Goal: Task Accomplishment & Management: Manage account settings

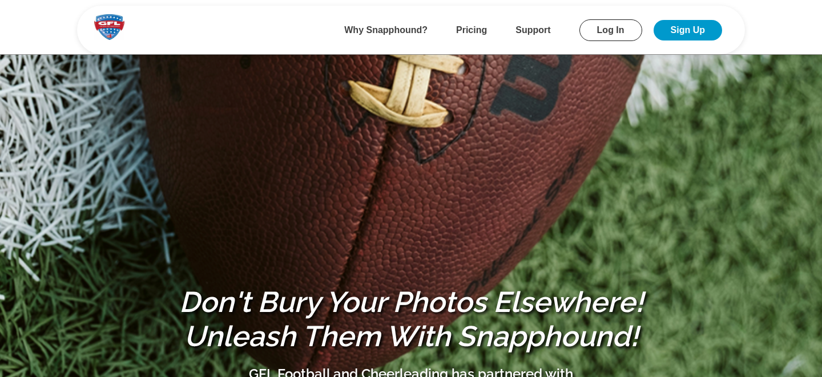
click at [604, 30] on link "Log In" at bounding box center [610, 30] width 63 height 22
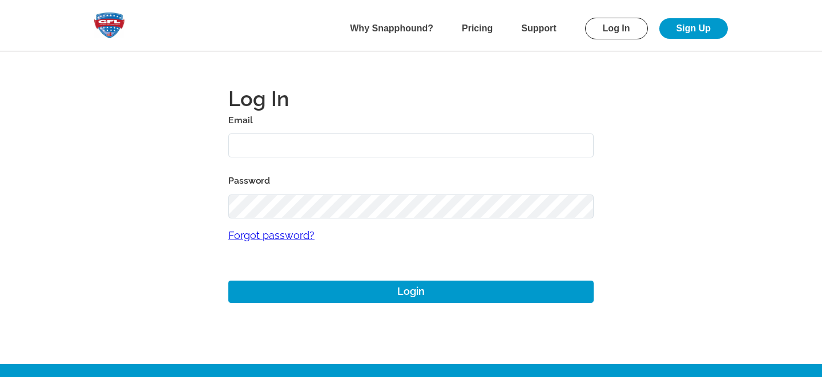
click at [256, 148] on input "text" at bounding box center [410, 146] width 365 height 25
type input "[PERSON_NAME][EMAIL_ADDRESS][DOMAIN_NAME]"
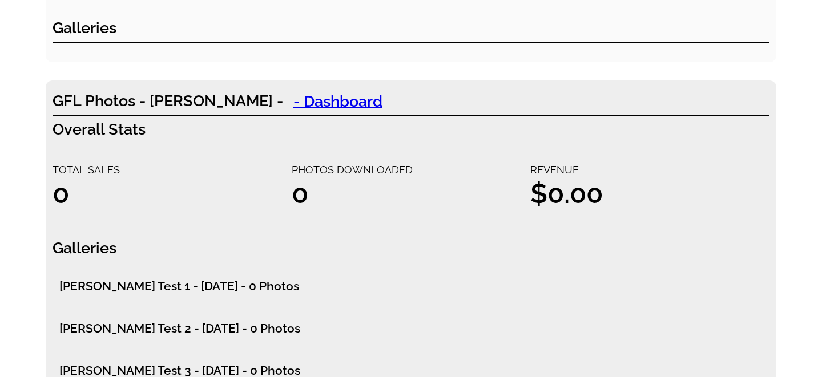
scroll to position [4513, 0]
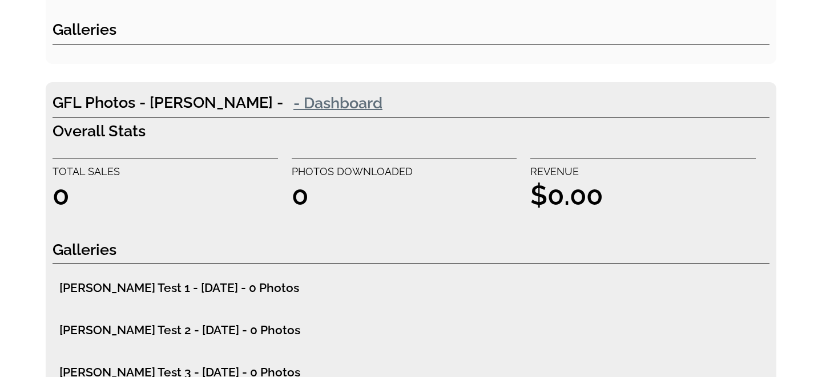
click at [283, 103] on link "- Dashboard" at bounding box center [338, 102] width 110 height 23
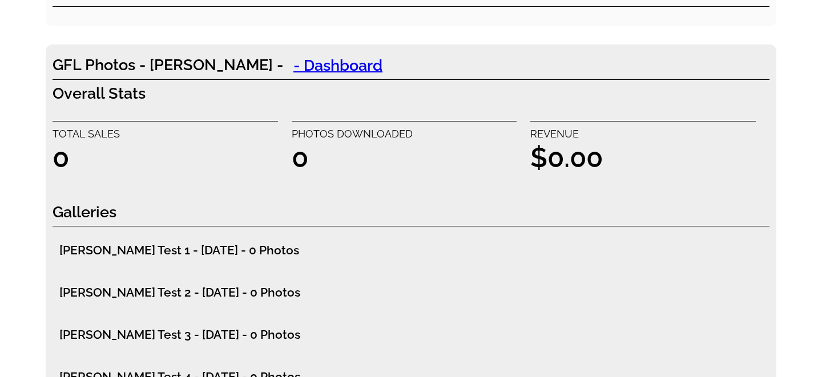
scroll to position [4546, 0]
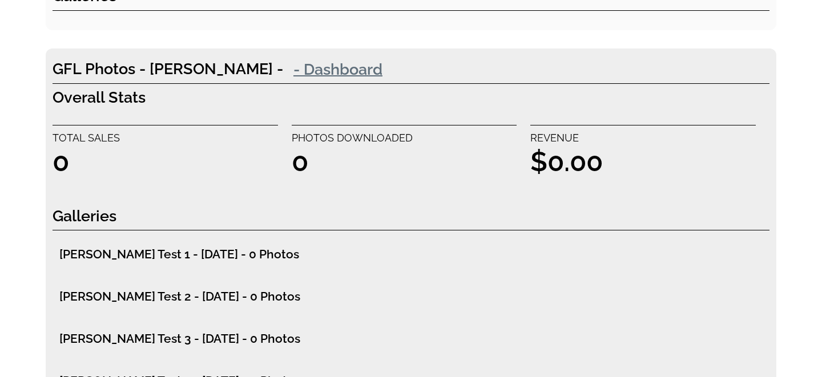
click at [283, 71] on link "- Dashboard" at bounding box center [338, 69] width 110 height 23
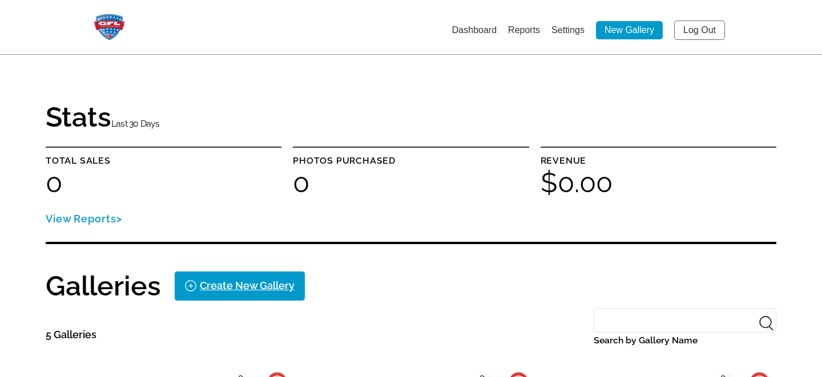
click at [570, 29] on link "Settings" at bounding box center [567, 30] width 33 height 10
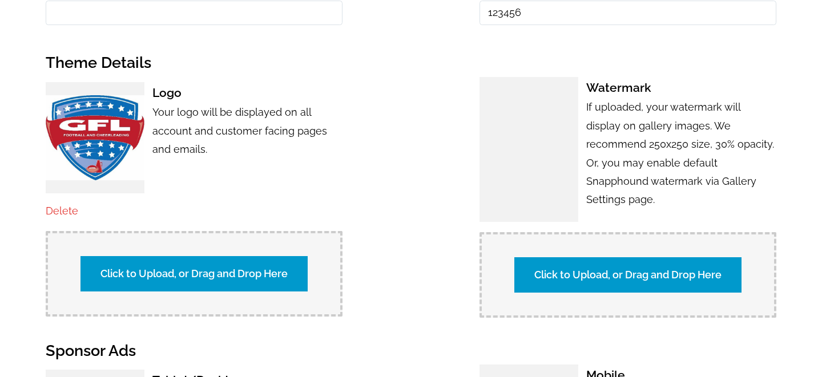
scroll to position [653, 0]
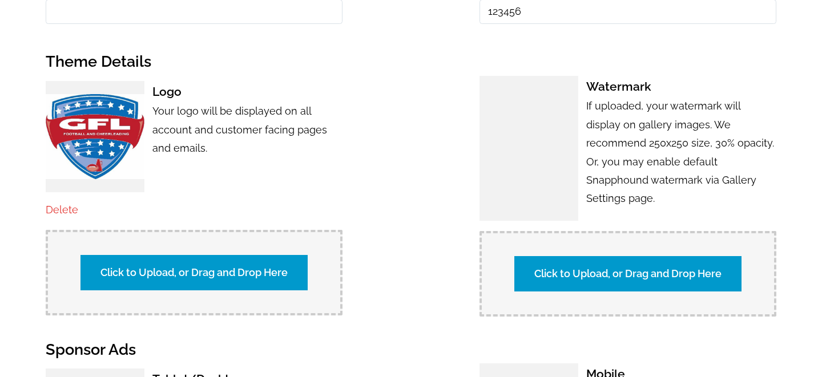
click at [609, 258] on label "Click to Upload, or Drag and Drop Here" at bounding box center [627, 273] width 227 height 35
click at [721, 265] on input "Click to Upload, or Drag and Drop Here" at bounding box center [827, 272] width 213 height 15
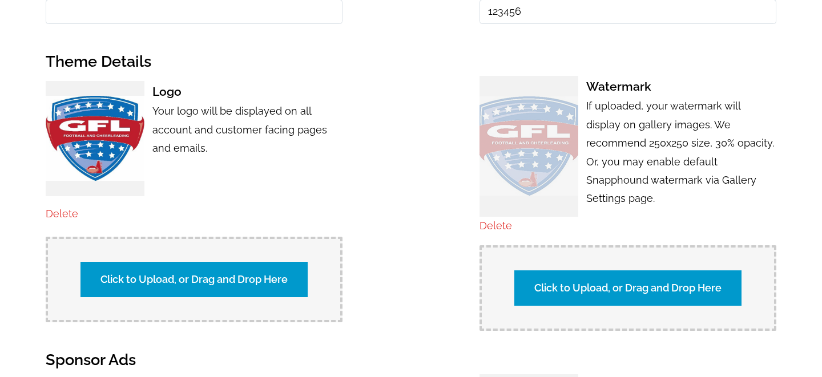
scroll to position [0, 0]
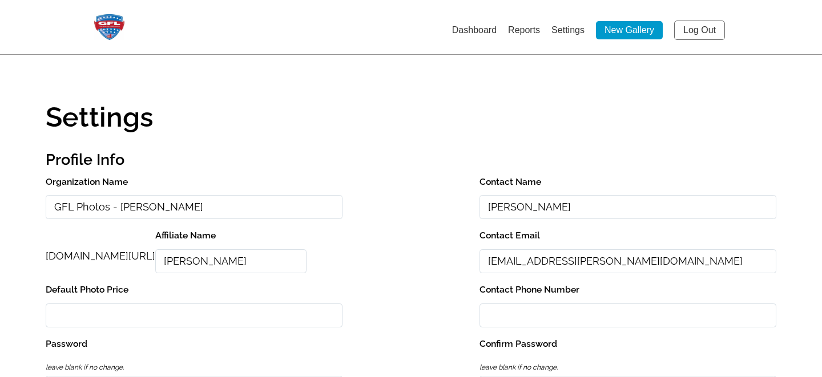
click at [699, 27] on link "Log Out" at bounding box center [699, 30] width 51 height 19
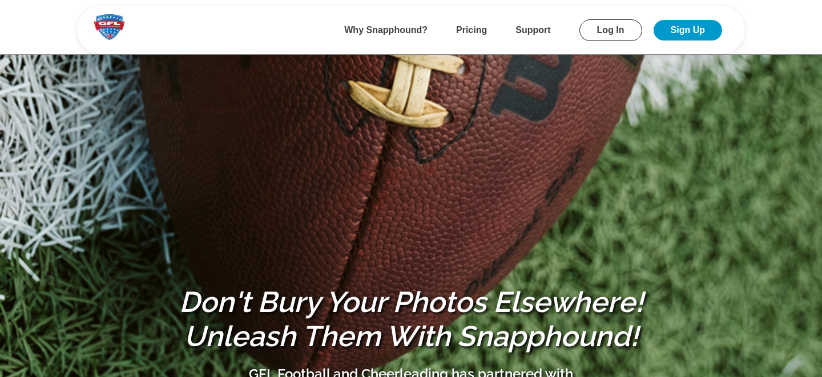
click at [608, 30] on link "Log In" at bounding box center [610, 30] width 63 height 22
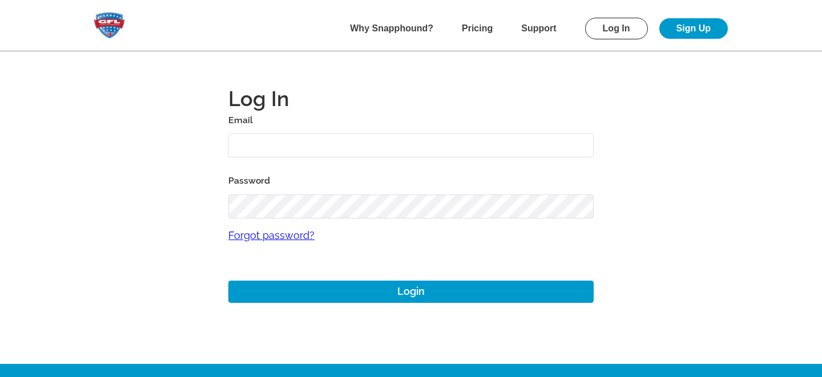
click at [291, 149] on input "text" at bounding box center [410, 146] width 365 height 25
type input "m"
type input "[EMAIL_ADDRESS][PERSON_NAME][DOMAIN_NAME]"
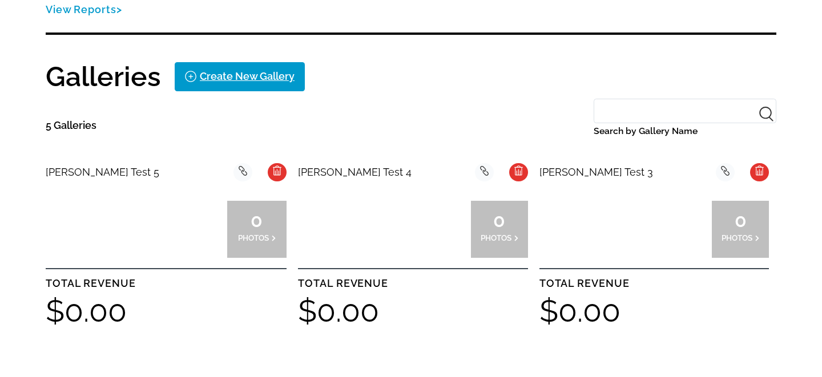
scroll to position [210, 0]
click at [151, 237] on div at bounding box center [136, 228] width 60 height 57
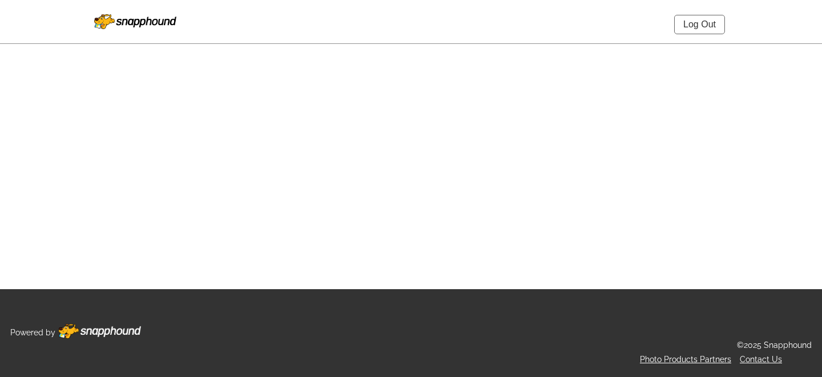
select select "onlyShowInGallery"
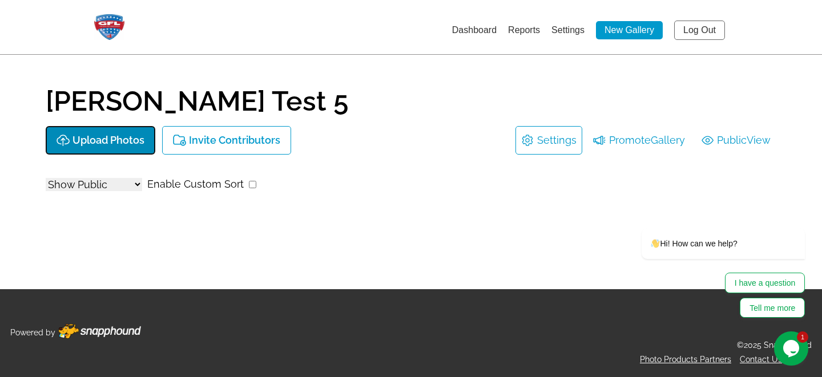
click at [97, 143] on p "Upload Photos" at bounding box center [108, 141] width 72 height 12
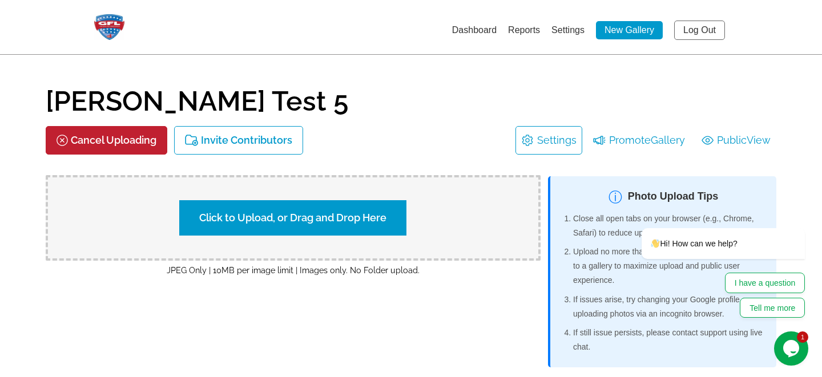
click at [242, 217] on label "Click to Upload, or Drag and Drop Here" at bounding box center [292, 217] width 227 height 35
click at [386, 217] on input "Click to Upload, or Drag and Drop Here" at bounding box center [492, 216] width 213 height 15
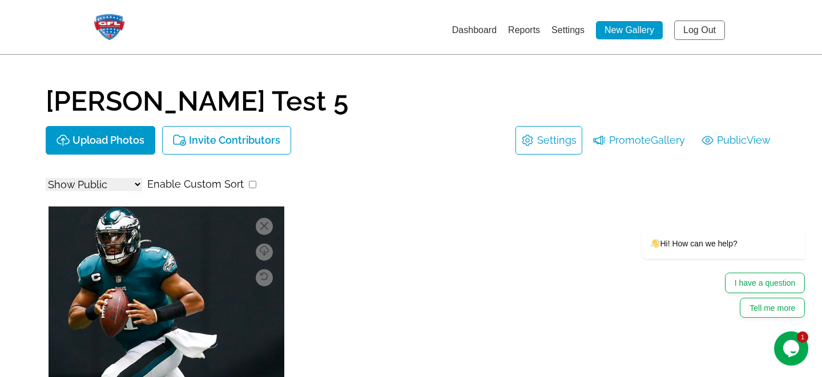
click at [562, 32] on link "Settings" at bounding box center [567, 30] width 33 height 10
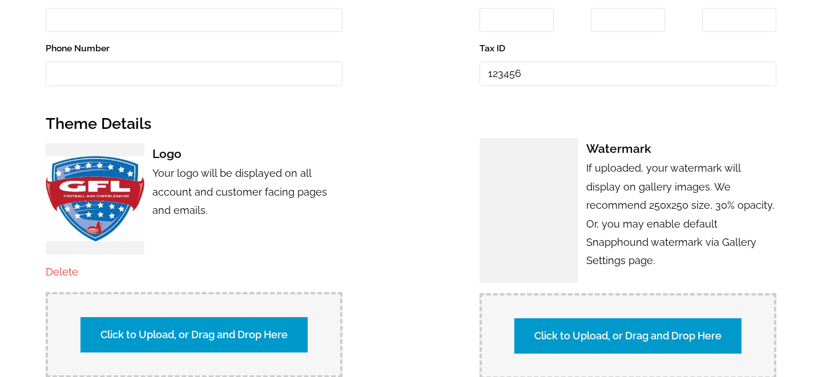
scroll to position [671, 0]
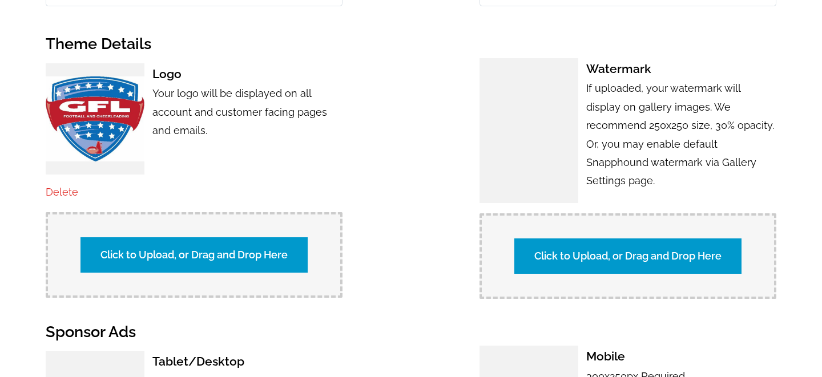
click at [585, 249] on label "Click to Upload, or Drag and Drop Here" at bounding box center [627, 255] width 227 height 35
click at [721, 249] on input "Click to Upload, or Drag and Drop Here" at bounding box center [827, 254] width 213 height 15
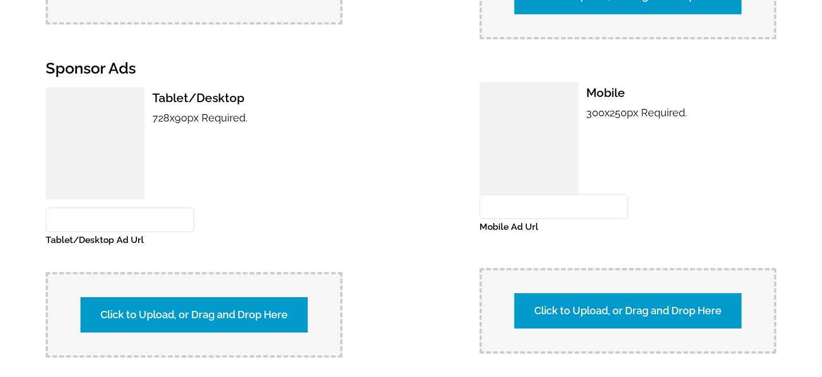
scroll to position [1203, 0]
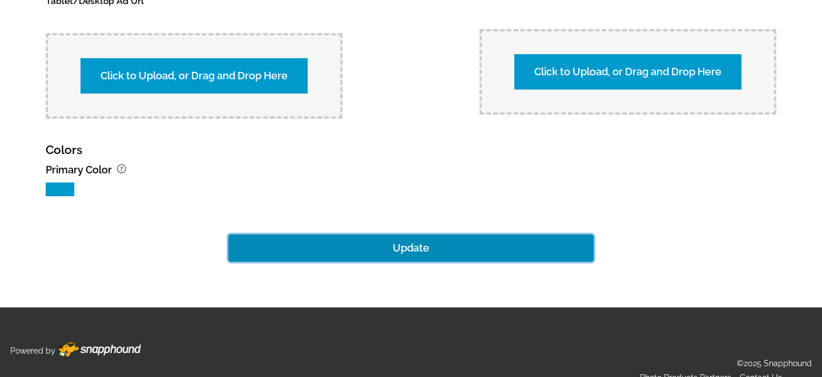
click at [417, 234] on button "Update" at bounding box center [410, 247] width 365 height 27
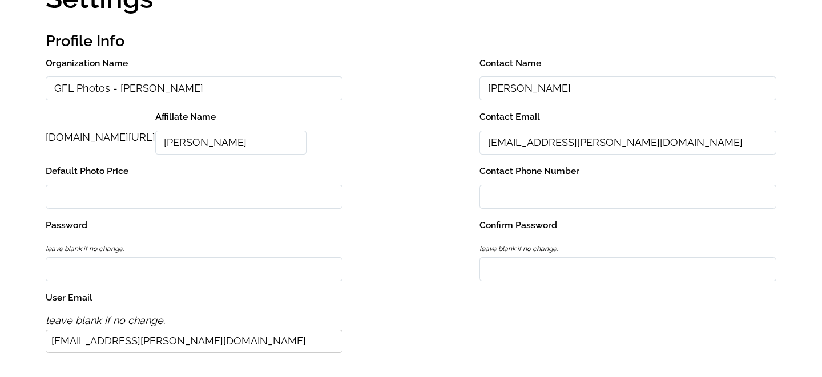
scroll to position [0, 0]
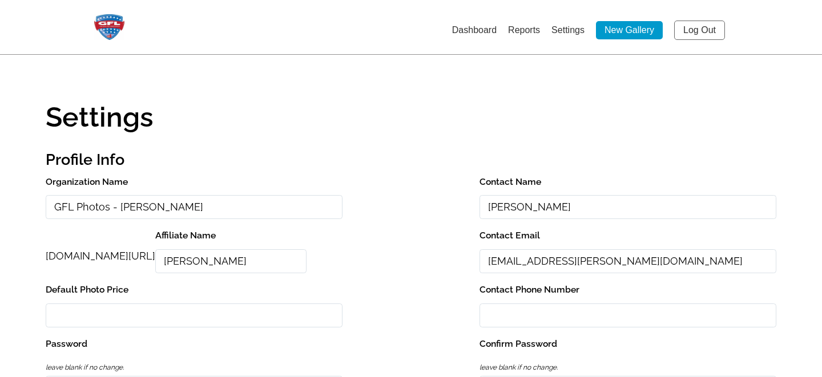
click at [693, 30] on link "Log Out" at bounding box center [699, 30] width 51 height 19
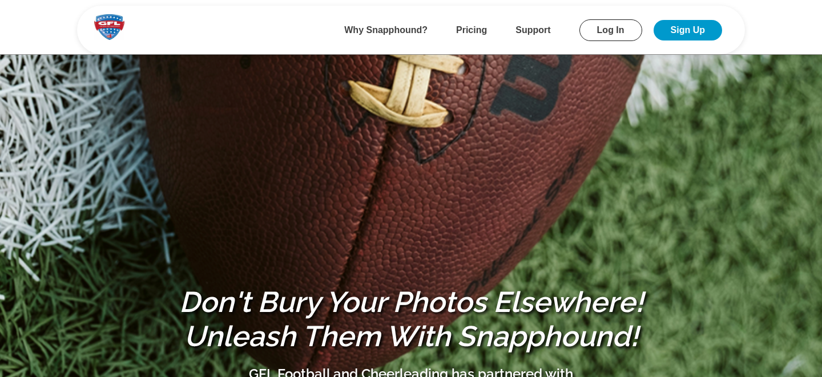
click at [591, 31] on link "Log In" at bounding box center [610, 30] width 63 height 22
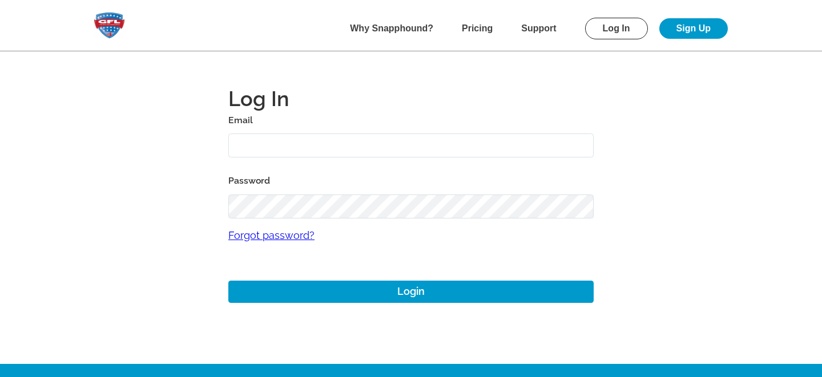
click at [296, 149] on input "text" at bounding box center [410, 146] width 365 height 25
type input "[EMAIL_ADDRESS][PERSON_NAME][DOMAIN_NAME]"
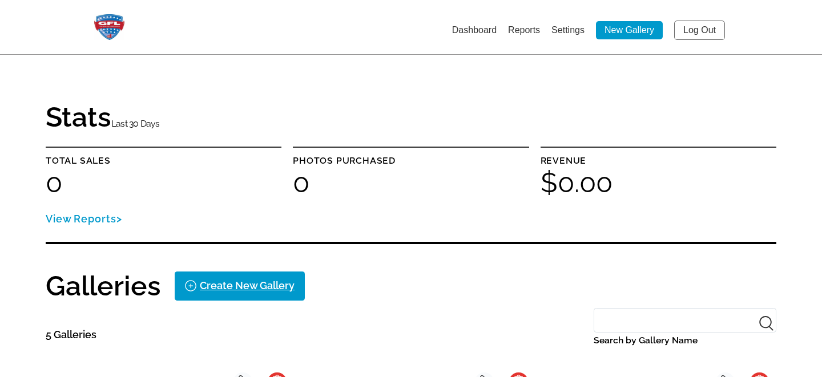
click at [564, 31] on link "Settings" at bounding box center [567, 30] width 33 height 10
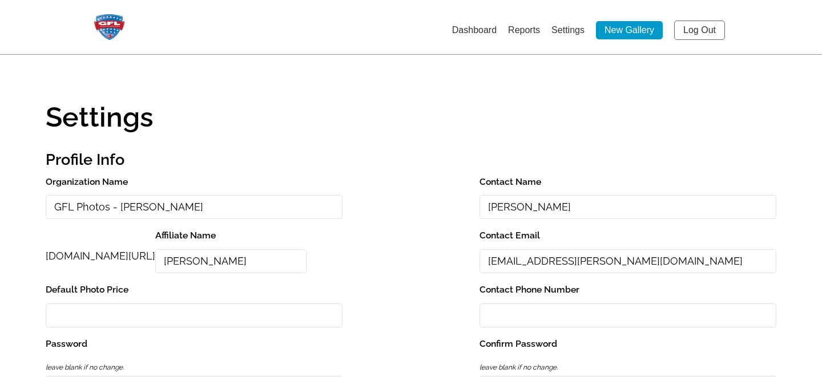
click at [468, 30] on link "Dashboard" at bounding box center [474, 30] width 45 height 10
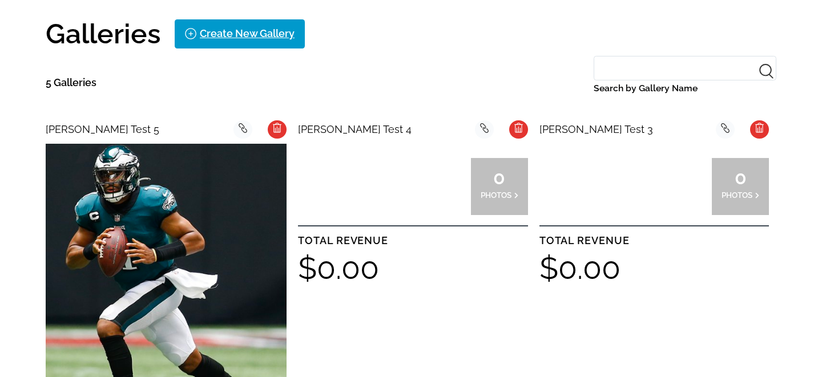
scroll to position [362, 0]
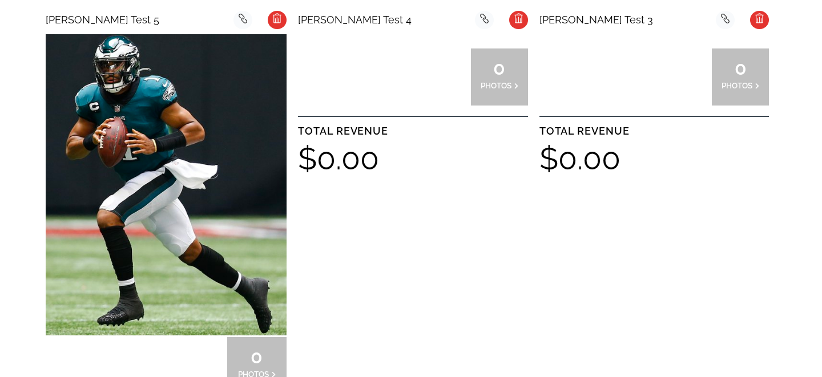
click at [161, 122] on img at bounding box center [166, 184] width 241 height 301
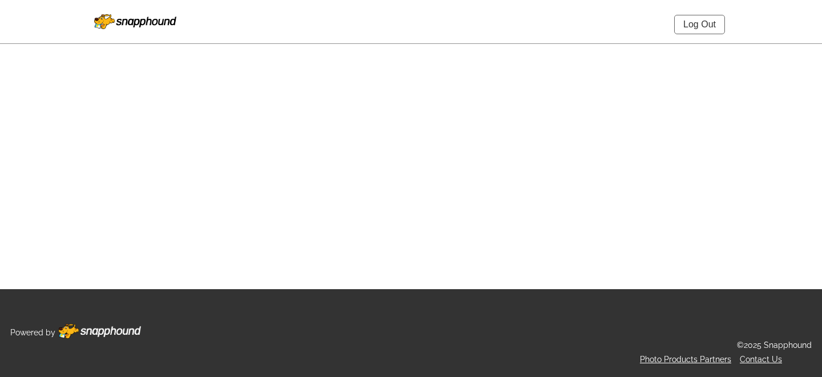
select select "onlyShowInGallery"
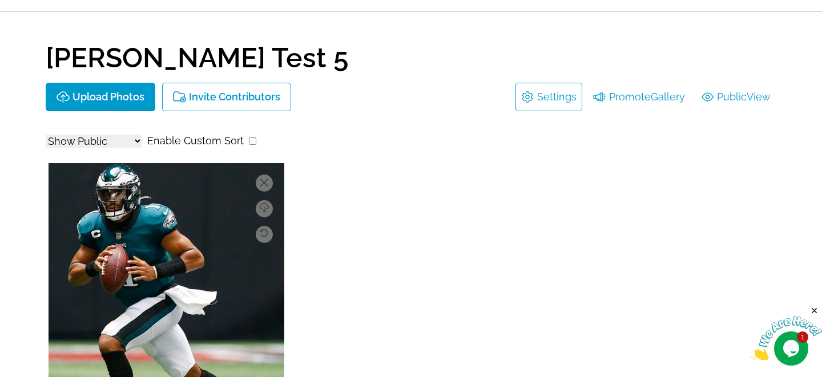
scroll to position [1, 0]
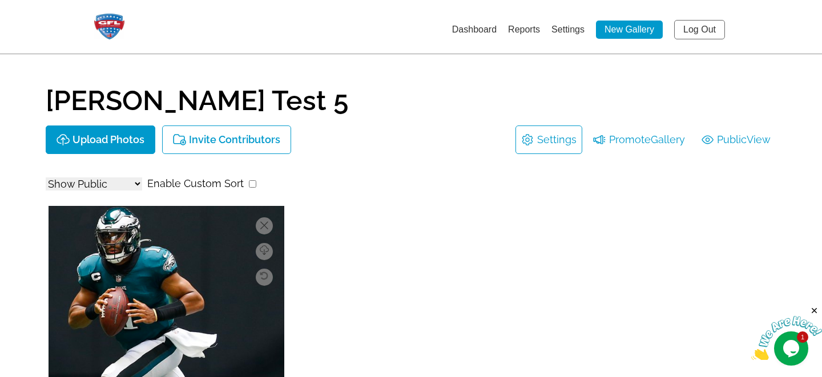
click at [537, 138] on link "Settings" at bounding box center [556, 140] width 39 height 18
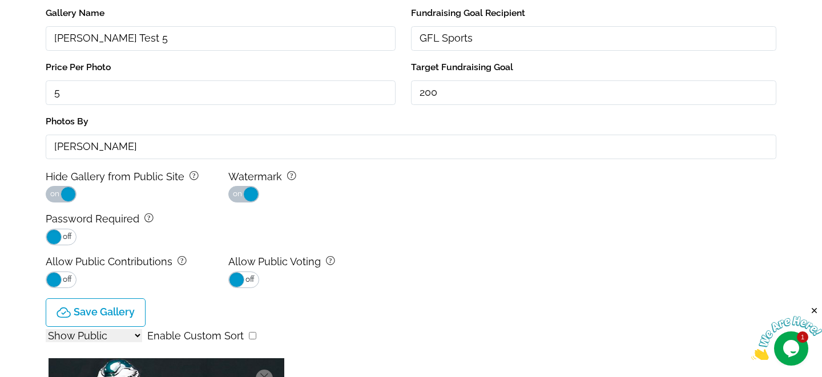
scroll to position [160, 0]
click at [67, 191] on span at bounding box center [67, 193] width 15 height 15
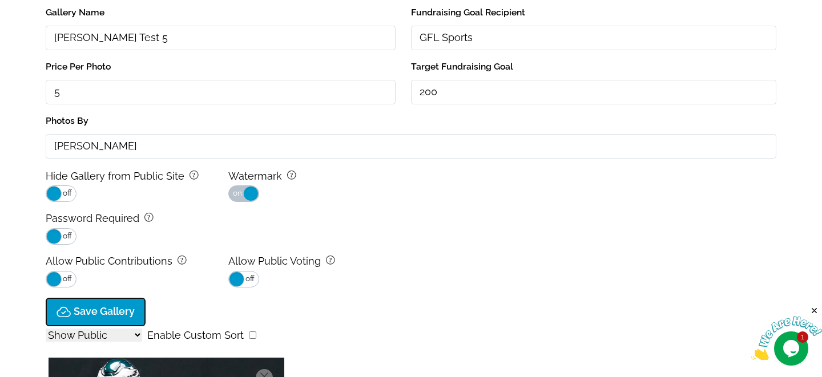
click at [102, 308] on p "Save Gallery" at bounding box center [104, 312] width 61 height 12
type input "$5"
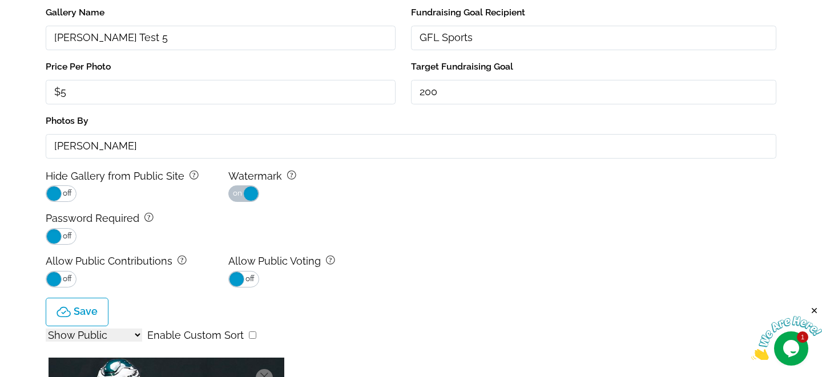
click at [16, 130] on main "[PERSON_NAME] Test 5 Upload Photos Invite Contributors Save background Layer 1 …" at bounding box center [411, 353] width 822 height 1027
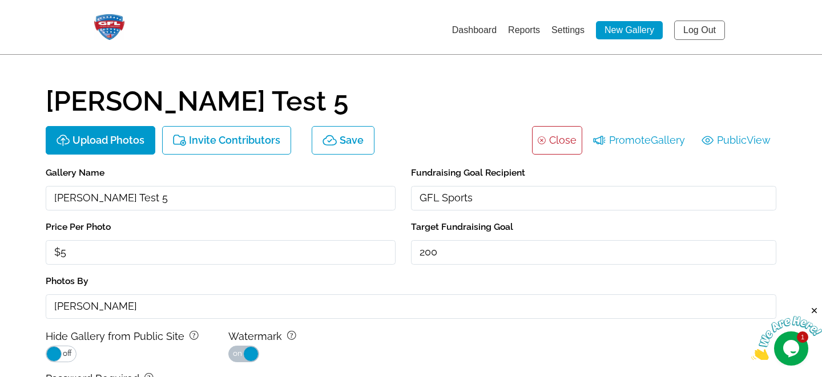
click at [550, 137] on link "Close" at bounding box center [562, 140] width 27 height 18
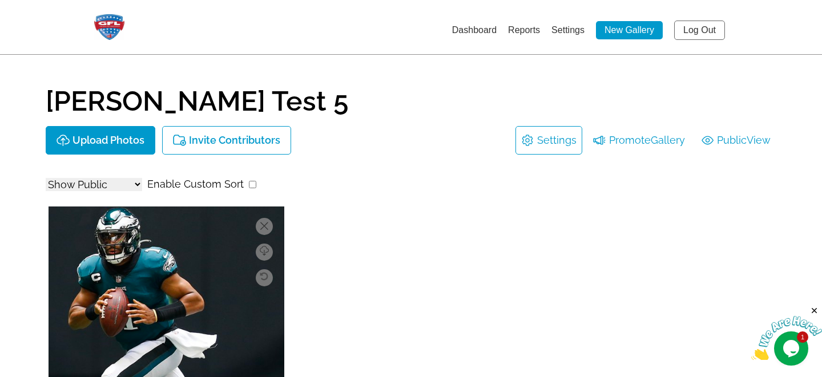
click at [690, 31] on link "Log Out" at bounding box center [699, 30] width 51 height 19
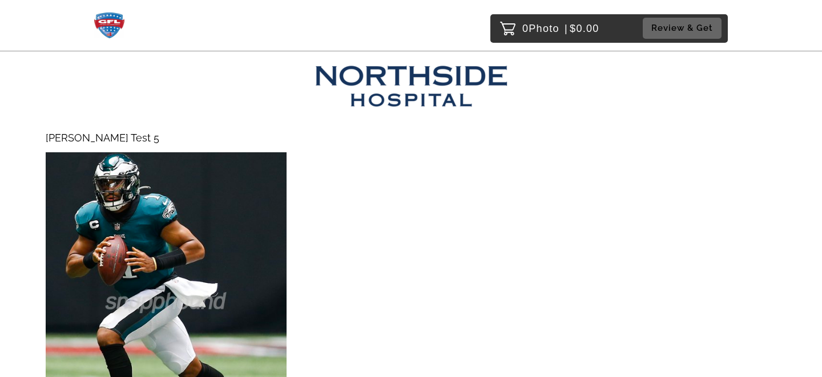
scroll to position [164, 0]
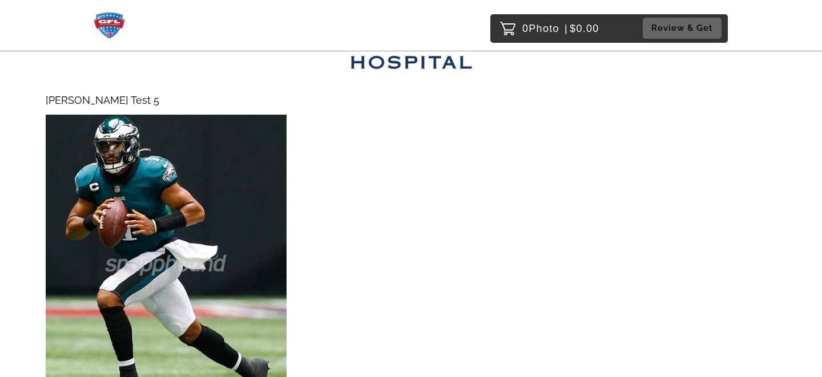
click at [137, 246] on img at bounding box center [166, 265] width 241 height 301
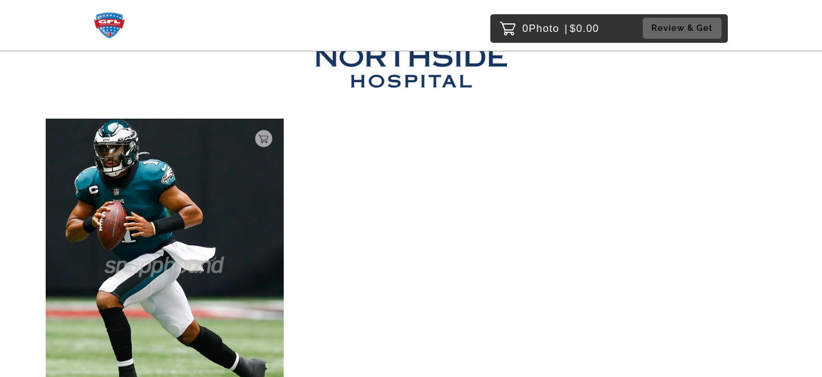
scroll to position [49, 0]
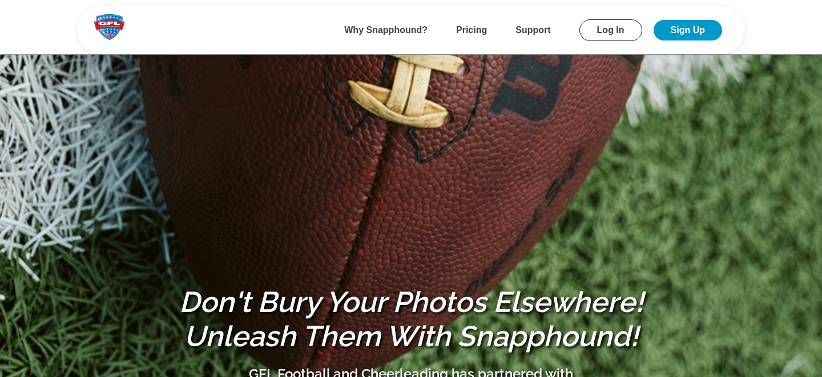
click at [622, 26] on link "Log In" at bounding box center [610, 30] width 63 height 22
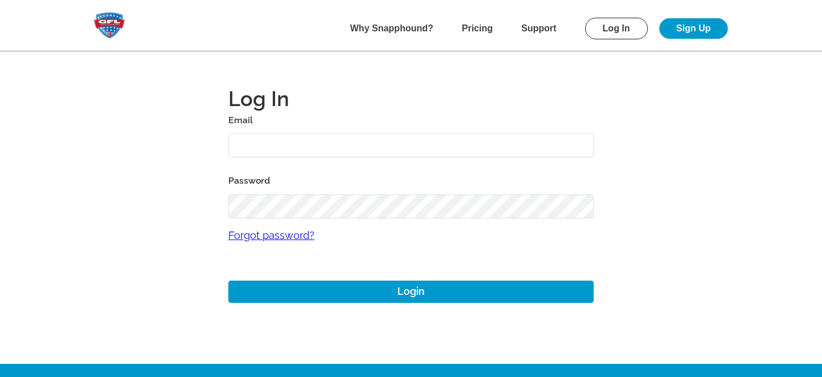
click at [245, 149] on input "text" at bounding box center [410, 146] width 365 height 25
type input "[EMAIL_ADDRESS][PERSON_NAME][DOMAIN_NAME]"
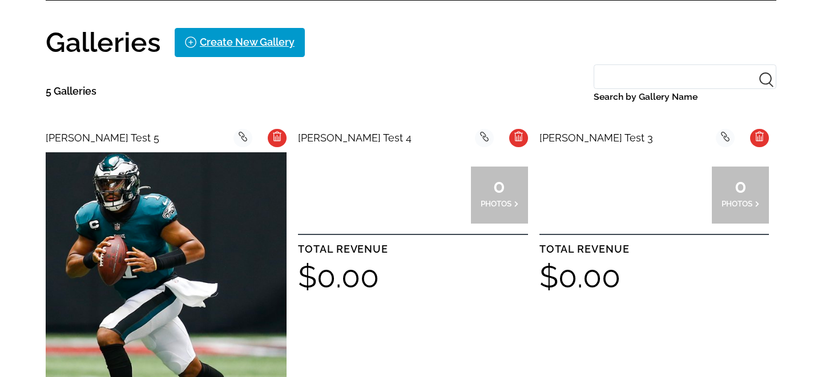
scroll to position [245, 0]
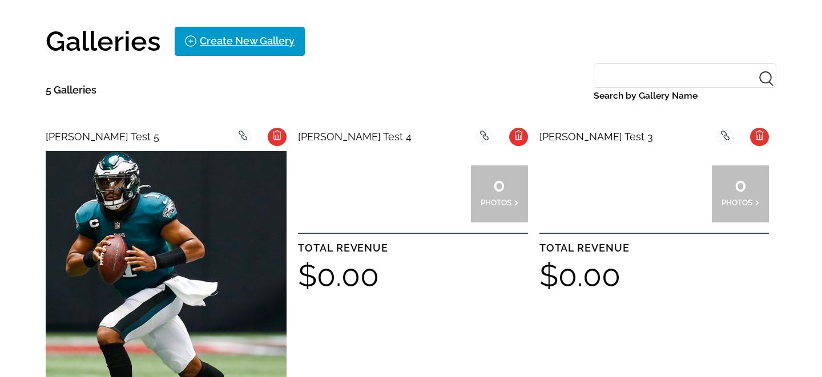
click at [217, 196] on img at bounding box center [166, 301] width 241 height 301
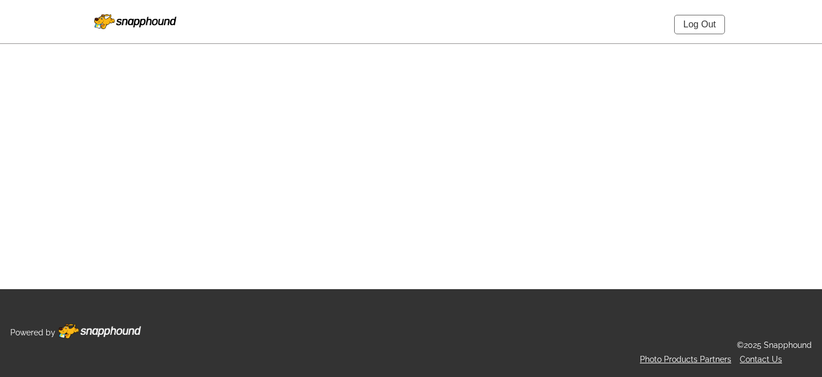
select select "onlyShowInGallery"
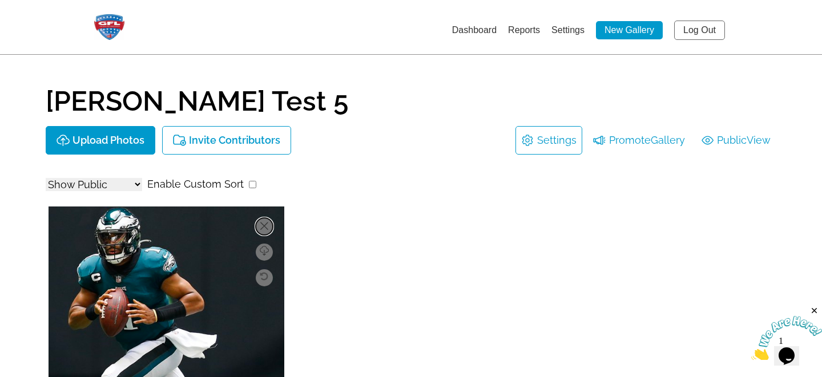
click at [262, 225] on icon at bounding box center [264, 226] width 8 height 8
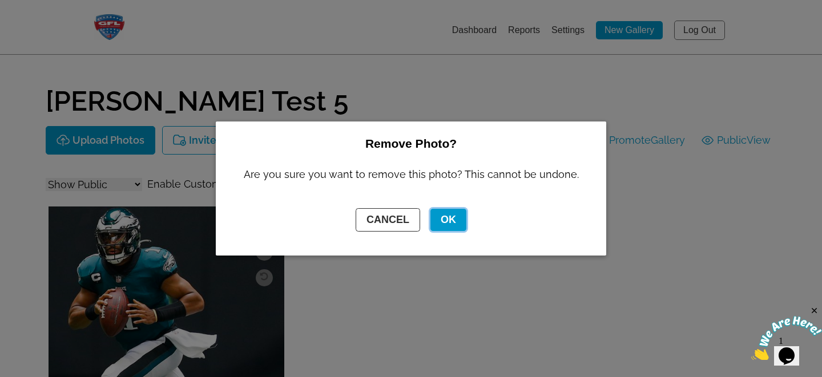
click at [453, 217] on button "OK" at bounding box center [448, 220] width 36 height 22
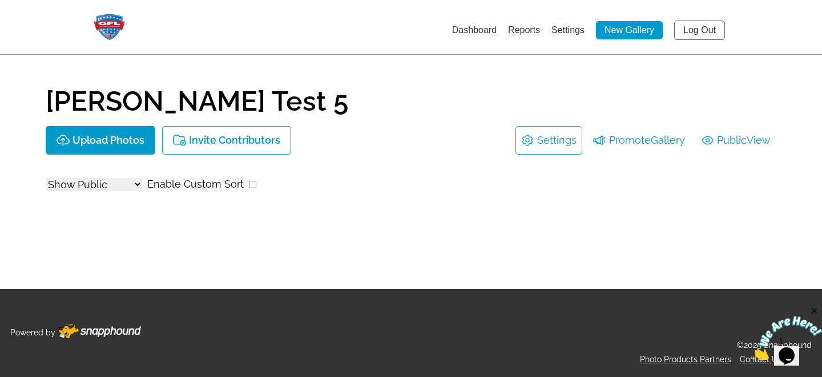
click at [548, 138] on link "Settings" at bounding box center [556, 140] width 39 height 18
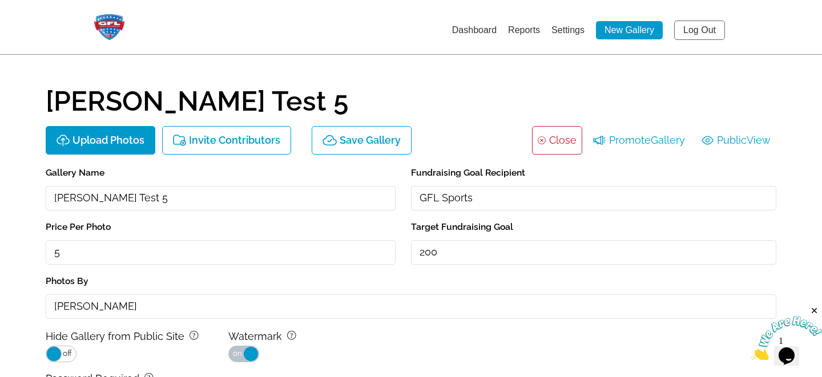
click at [544, 133] on li "background Layer 1 Close" at bounding box center [557, 140] width 50 height 29
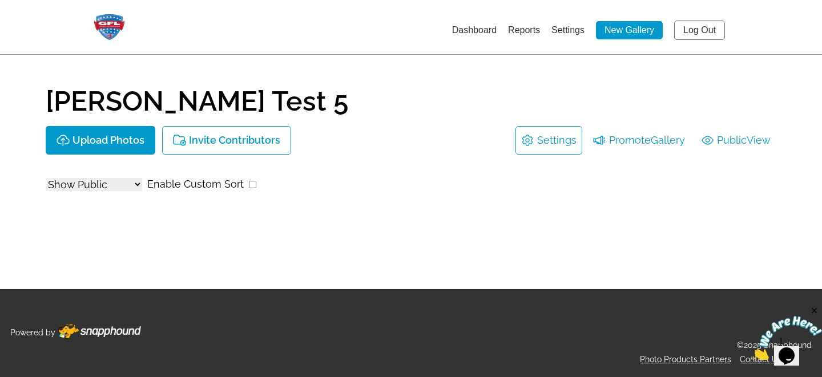
click at [564, 27] on link "Settings" at bounding box center [567, 30] width 33 height 10
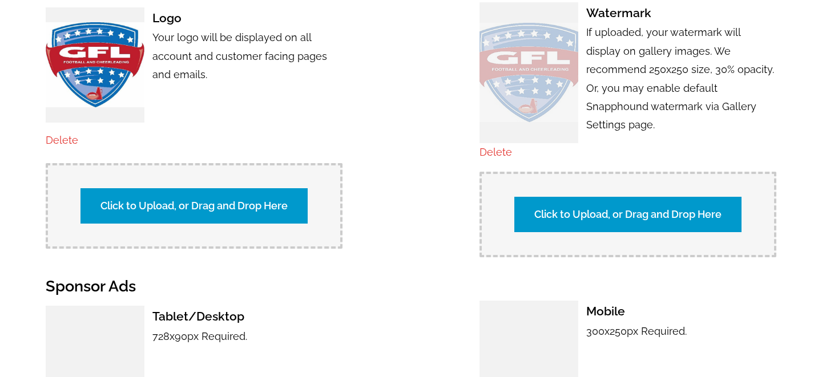
scroll to position [728, 0]
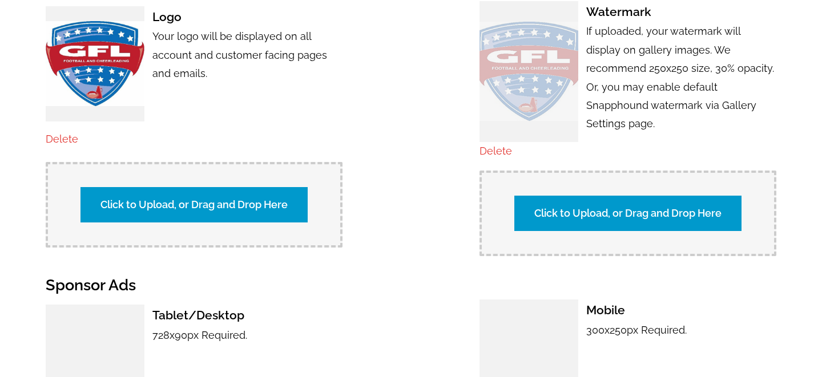
click at [500, 145] on link "Delete" at bounding box center [495, 151] width 33 height 12
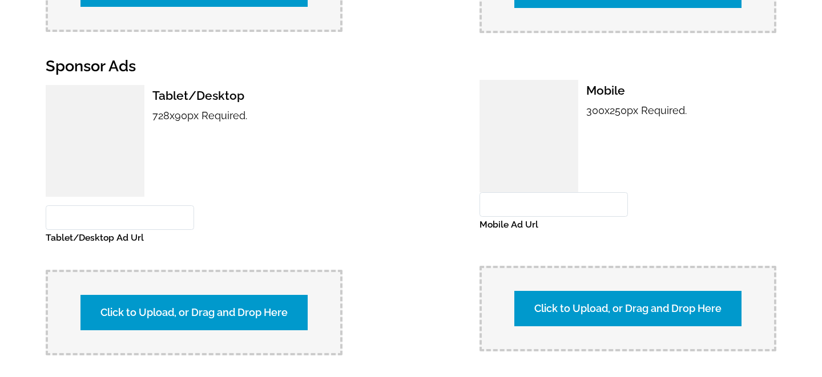
scroll to position [1192, 0]
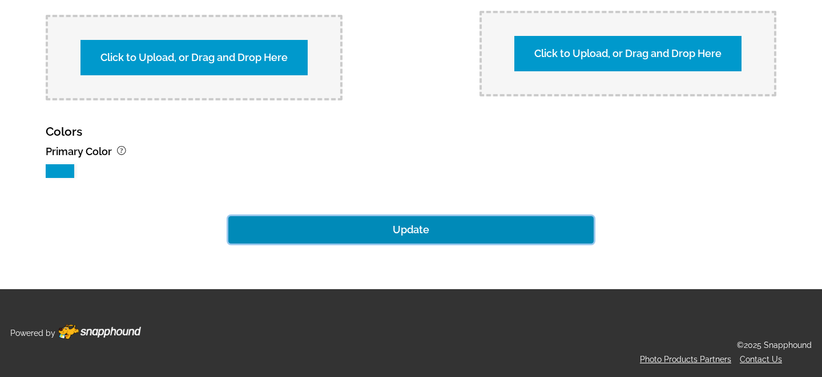
click at [423, 229] on button "Update" at bounding box center [410, 229] width 365 height 27
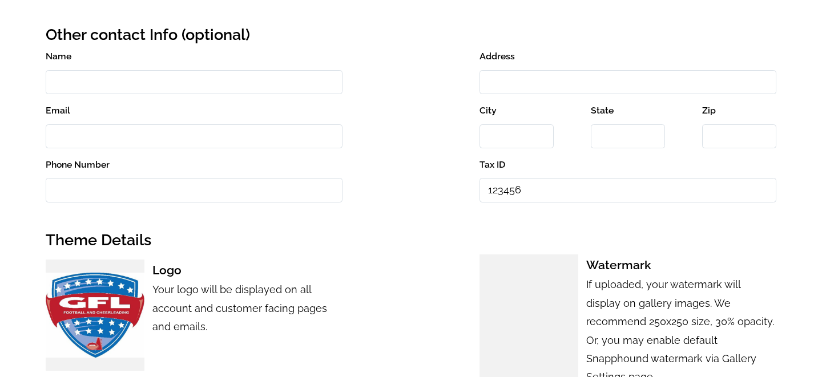
scroll to position [0, 0]
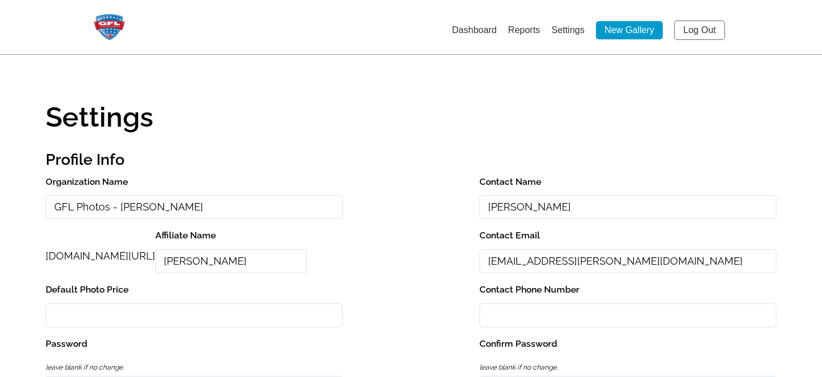
click at [696, 32] on link "Log Out" at bounding box center [699, 30] width 51 height 19
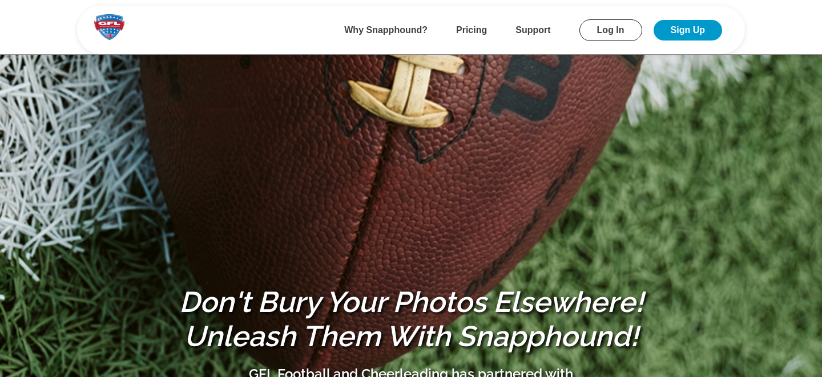
click at [603, 30] on link "Log In" at bounding box center [610, 30] width 63 height 22
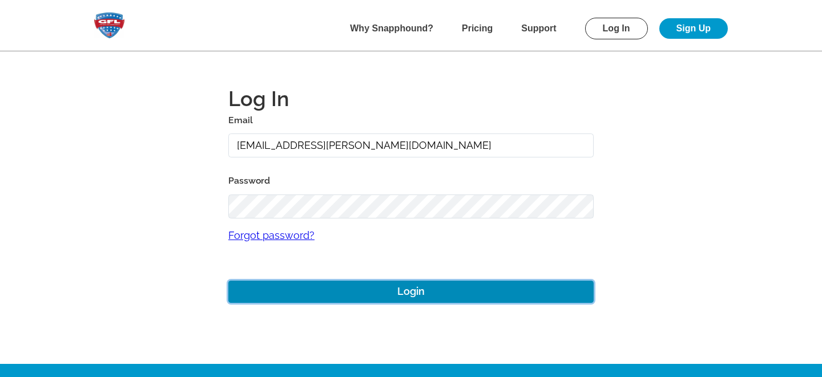
click at [341, 295] on button "Login" at bounding box center [410, 292] width 365 height 22
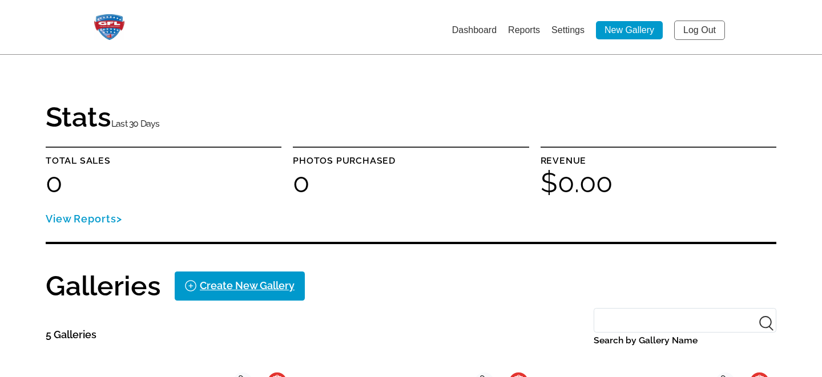
click at [559, 29] on link "Settings" at bounding box center [567, 30] width 33 height 10
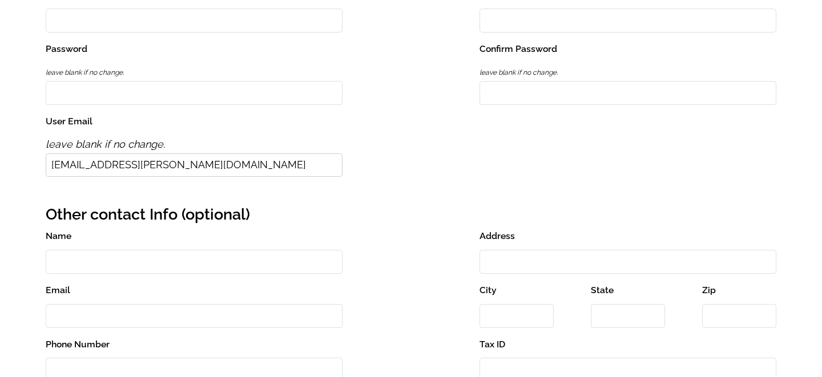
scroll to position [597, 0]
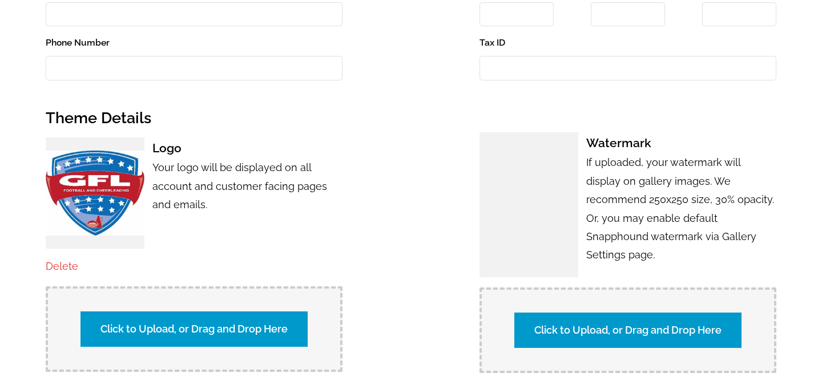
click at [591, 322] on label "Click to Upload, or Drag and Drop Here" at bounding box center [627, 330] width 227 height 35
click at [721, 322] on input "Click to Upload, or Drag and Drop Here" at bounding box center [827, 328] width 213 height 15
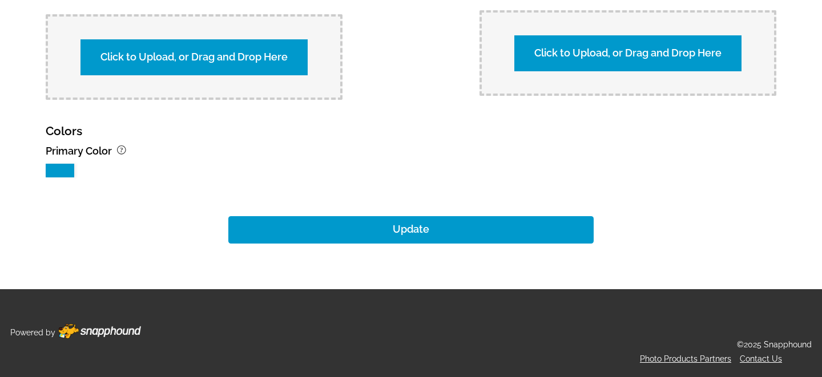
scroll to position [1192, 0]
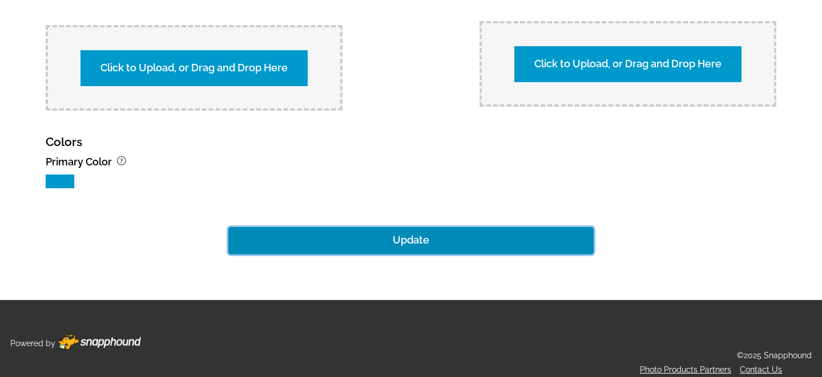
click at [411, 235] on button "Update" at bounding box center [410, 240] width 365 height 27
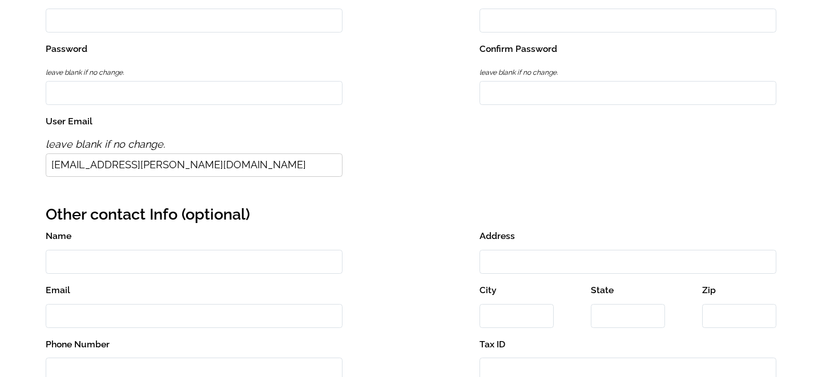
scroll to position [0, 0]
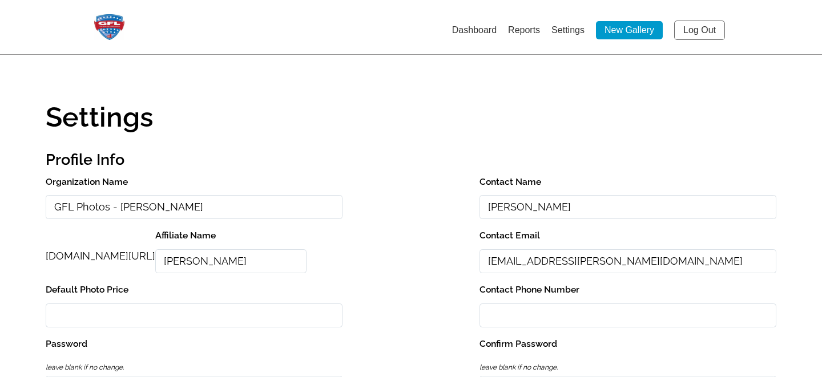
click at [698, 33] on link "Log Out" at bounding box center [699, 30] width 51 height 19
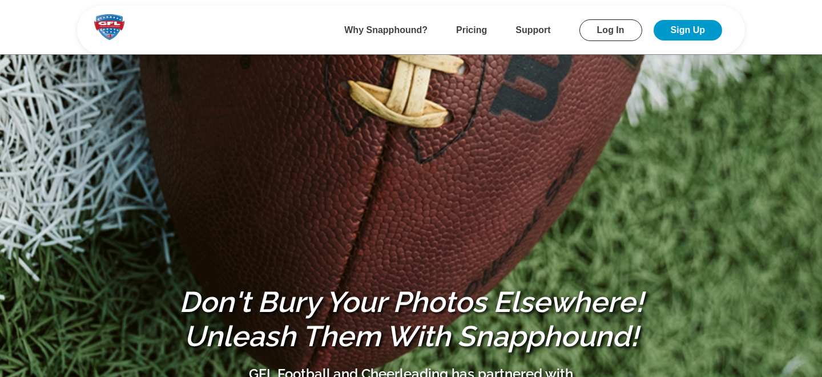
click at [615, 27] on link "Log In" at bounding box center [610, 30] width 63 height 22
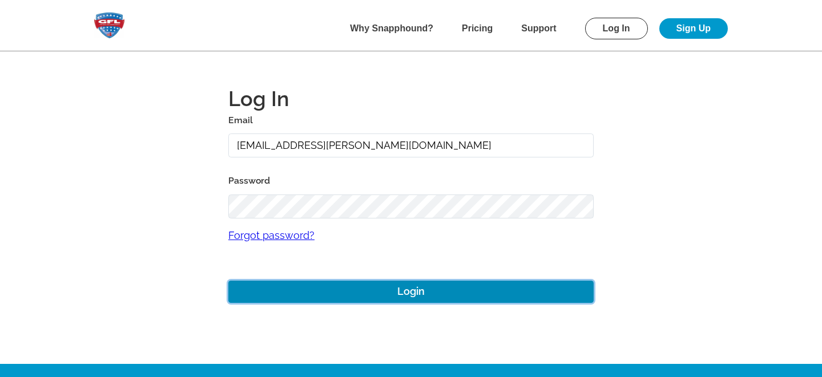
click at [396, 289] on button "Login" at bounding box center [410, 292] width 365 height 22
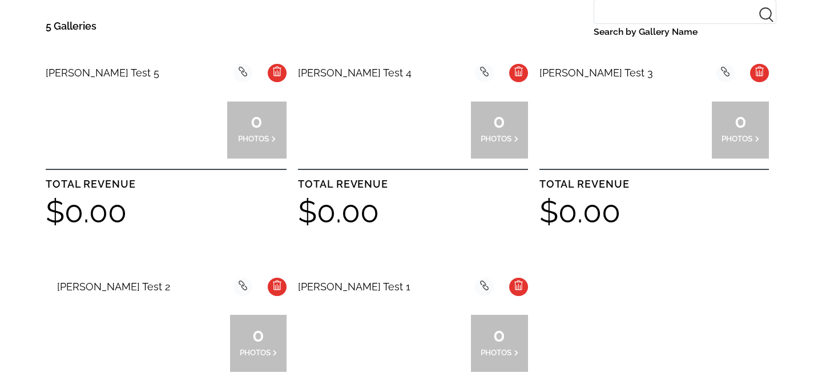
scroll to position [309, 0]
click at [171, 108] on div at bounding box center [197, 129] width 60 height 57
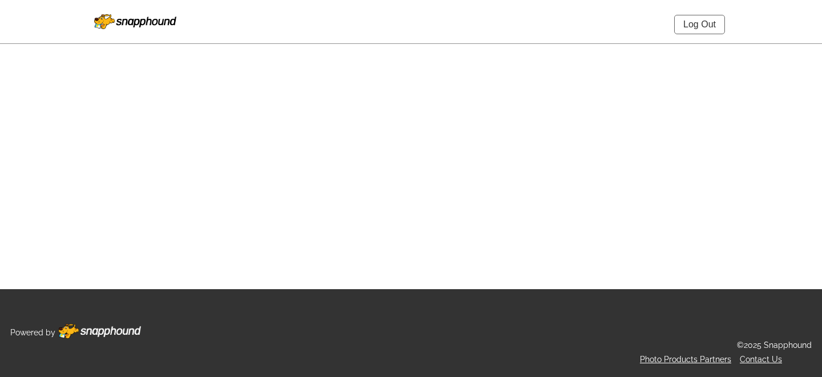
select select "onlyShowInGallery"
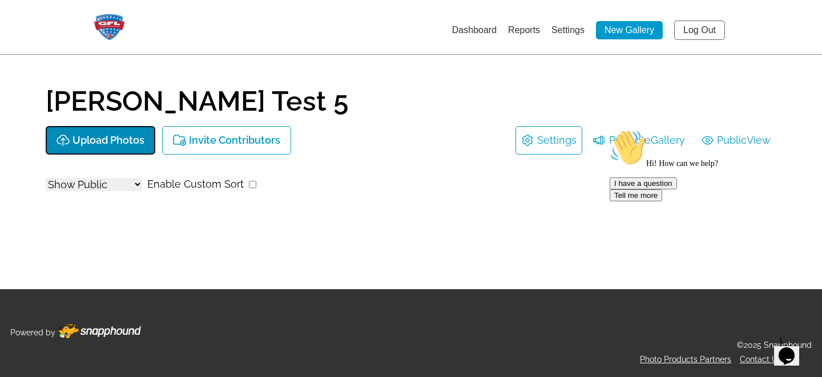
click at [104, 137] on p "Upload Photos" at bounding box center [108, 141] width 72 height 12
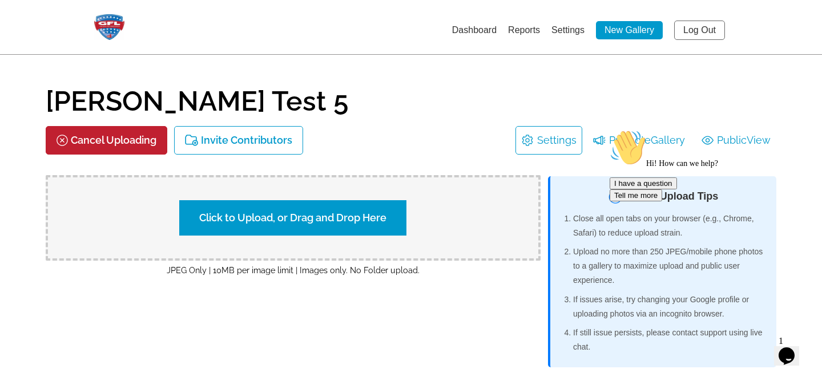
click at [233, 201] on label "Click to Upload, or Drag and Drop Here" at bounding box center [292, 217] width 227 height 35
click at [386, 209] on input "Click to Upload, or Drag and Drop Here" at bounding box center [492, 216] width 213 height 15
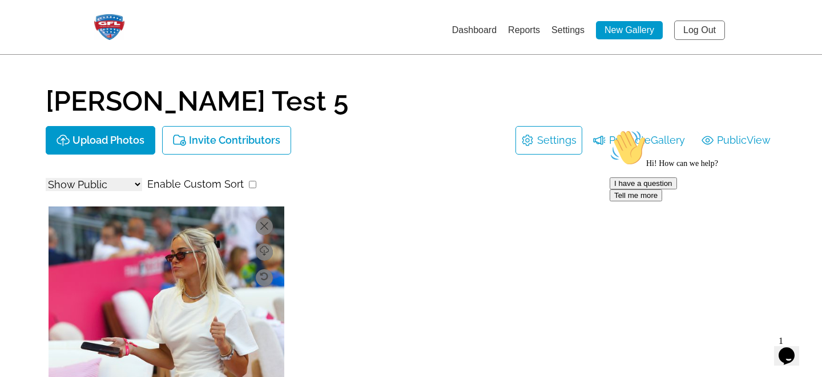
click at [567, 27] on link "Settings" at bounding box center [567, 30] width 33 height 10
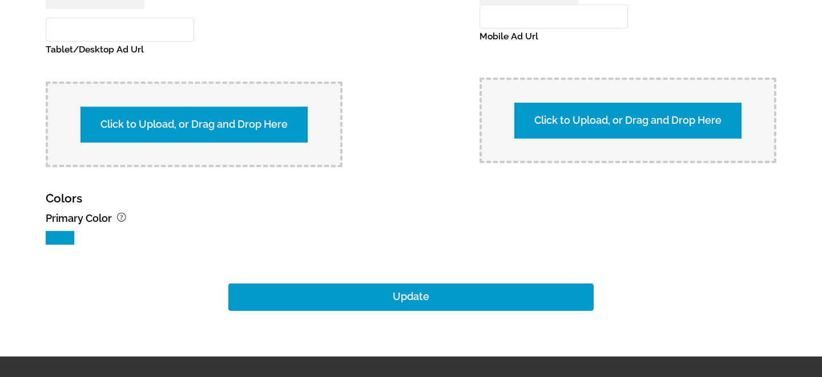
scroll to position [1192, 0]
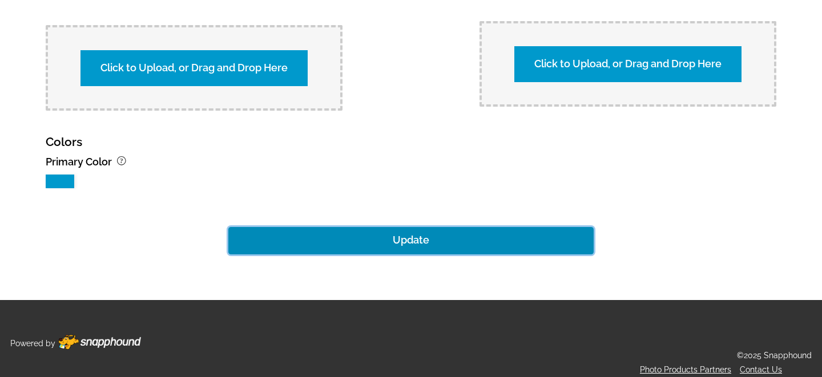
click at [390, 227] on button "Update" at bounding box center [410, 240] width 365 height 27
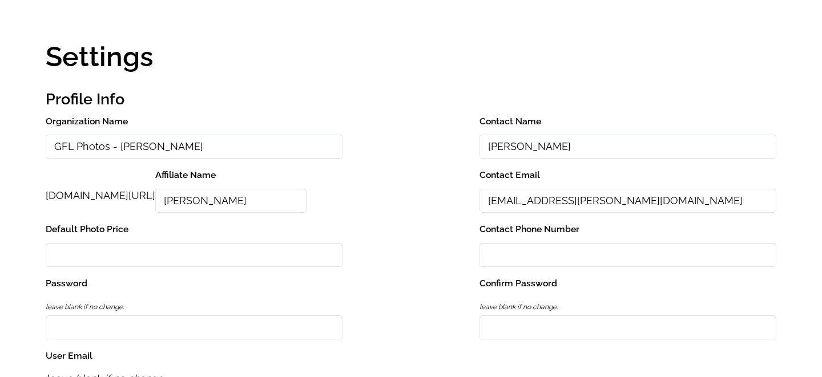
scroll to position [0, 0]
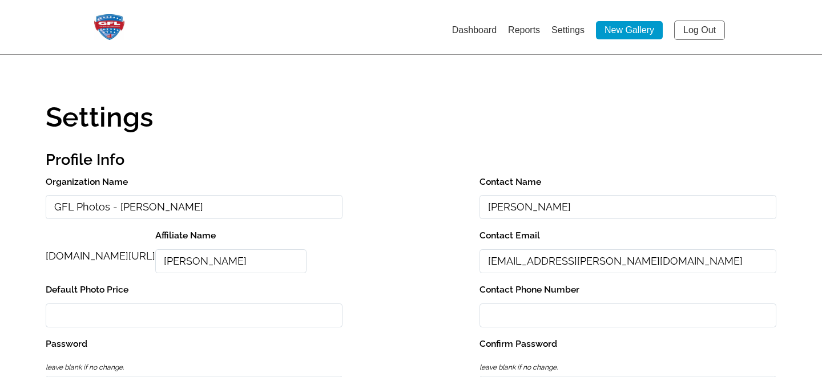
click at [698, 29] on link "Log Out" at bounding box center [699, 30] width 51 height 19
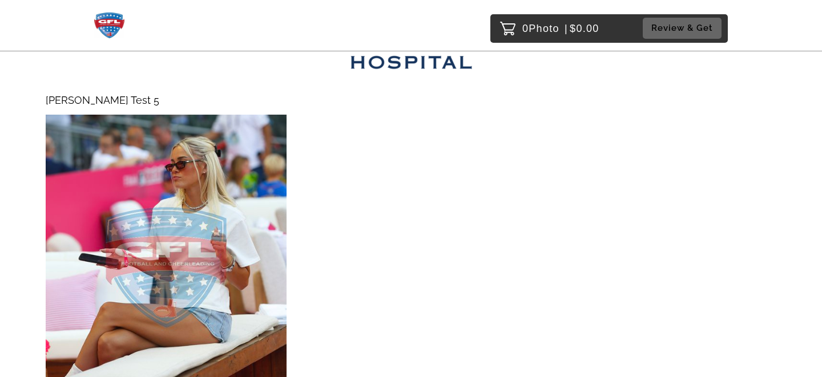
scroll to position [165, 0]
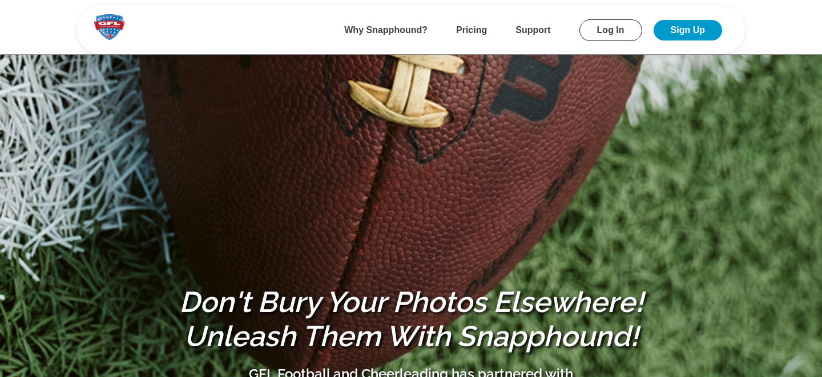
click at [598, 29] on link "Log In" at bounding box center [610, 30] width 63 height 22
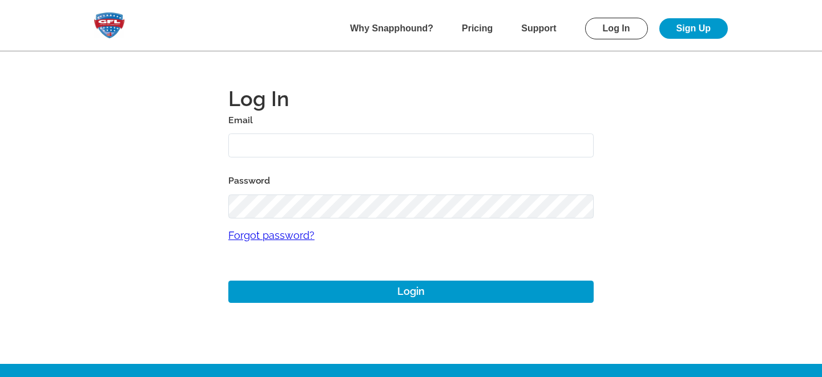
type input "[EMAIL_ADDRESS][PERSON_NAME][DOMAIN_NAME]"
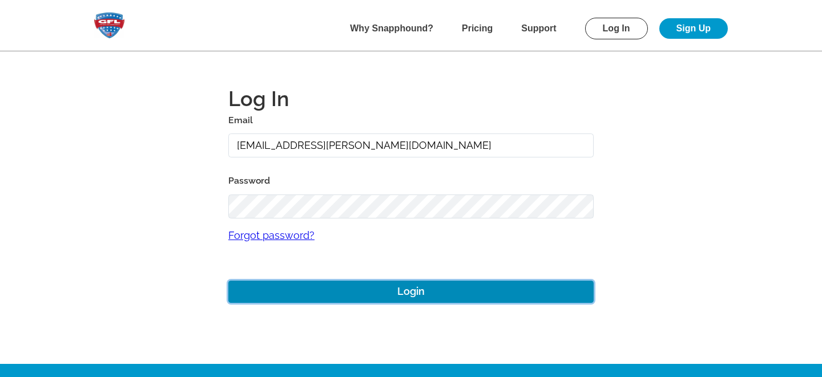
click at [387, 297] on button "Login" at bounding box center [410, 292] width 365 height 22
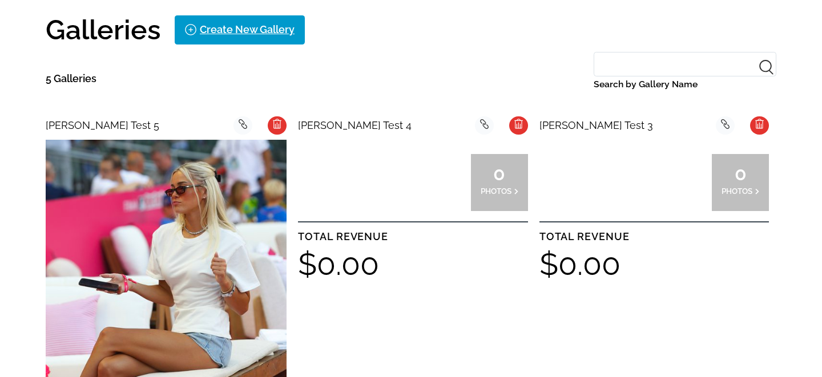
scroll to position [394, 0]
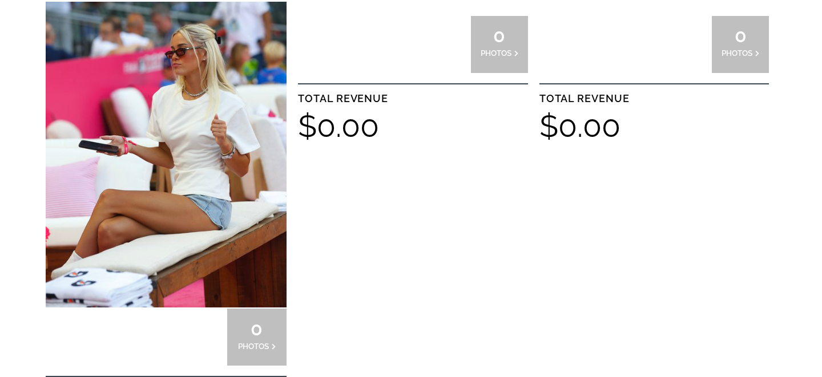
click at [193, 124] on img at bounding box center [166, 155] width 241 height 306
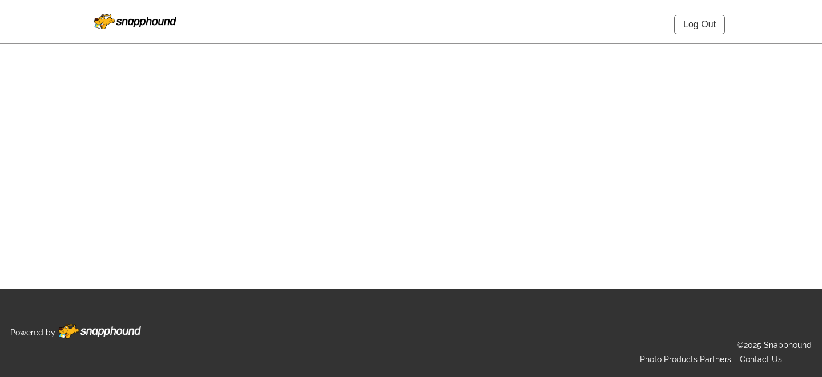
select select "onlyShowInGallery"
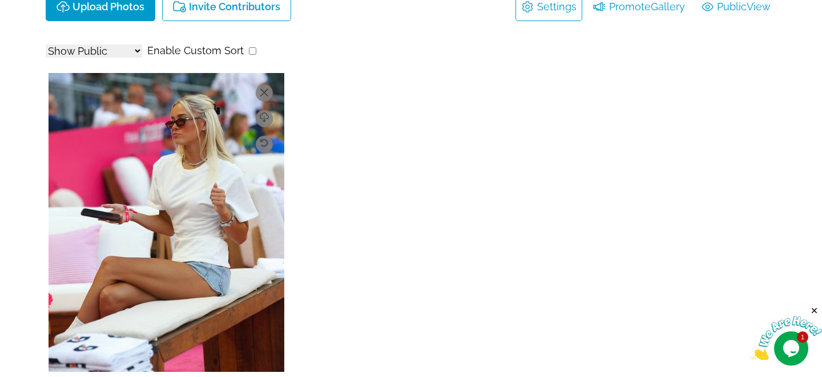
scroll to position [135, 0]
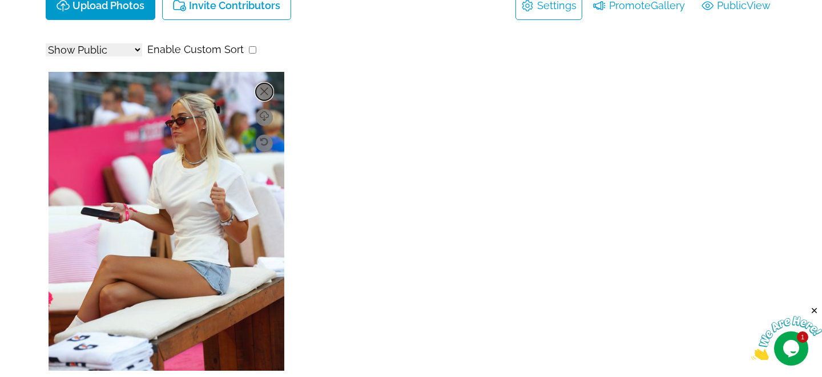
click at [265, 88] on icon at bounding box center [264, 91] width 8 height 8
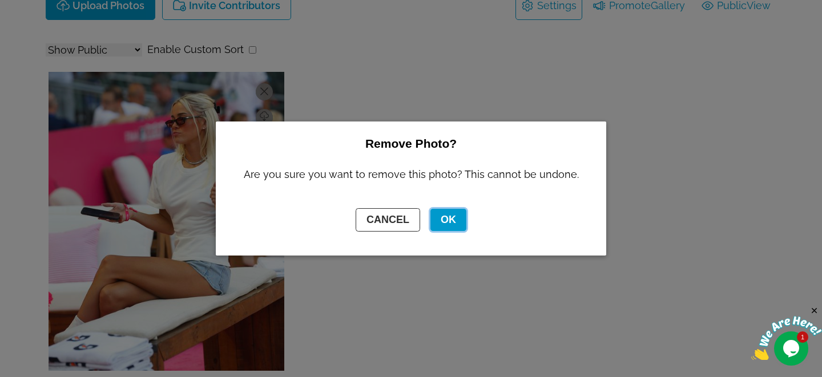
click at [442, 220] on button "OK" at bounding box center [448, 220] width 36 height 22
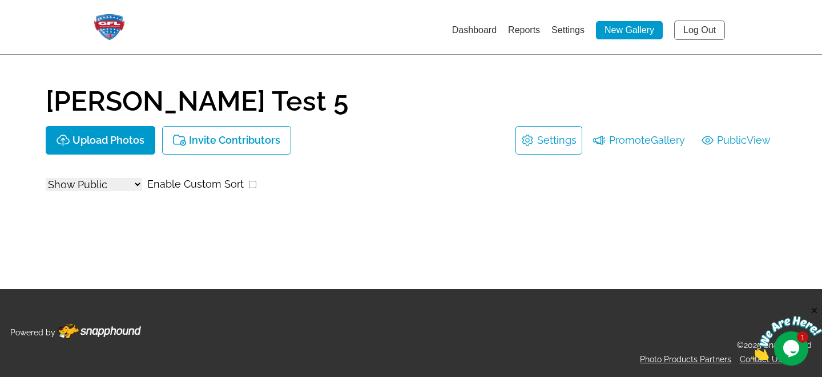
scroll to position [0, 0]
click at [699, 30] on link "Log Out" at bounding box center [699, 30] width 51 height 19
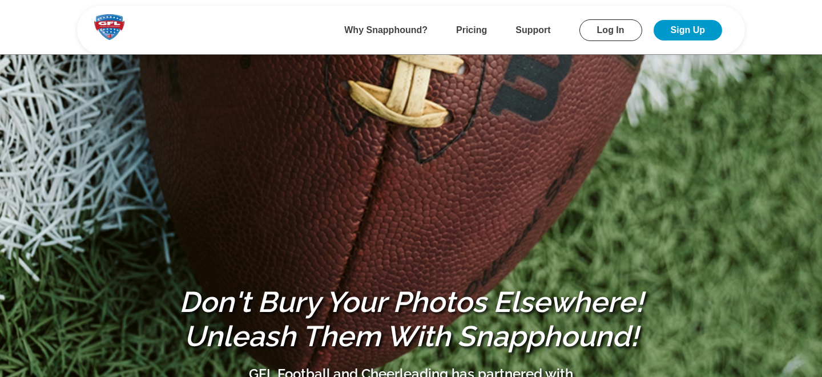
click at [607, 30] on link "Log In" at bounding box center [610, 30] width 63 height 22
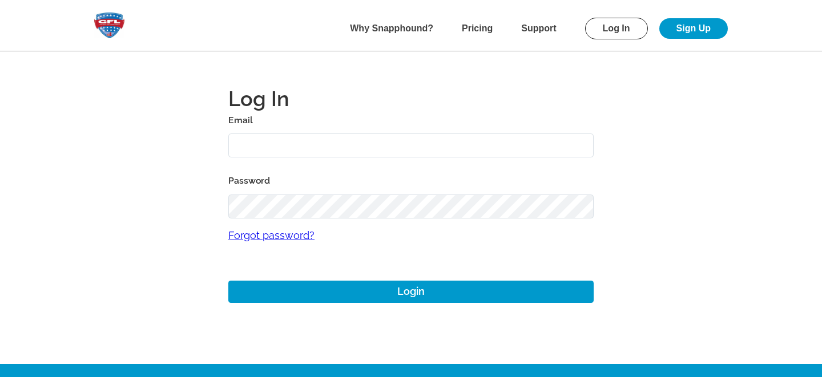
type input "[EMAIL_ADDRESS][PERSON_NAME][DOMAIN_NAME]"
